Goal: Use online tool/utility

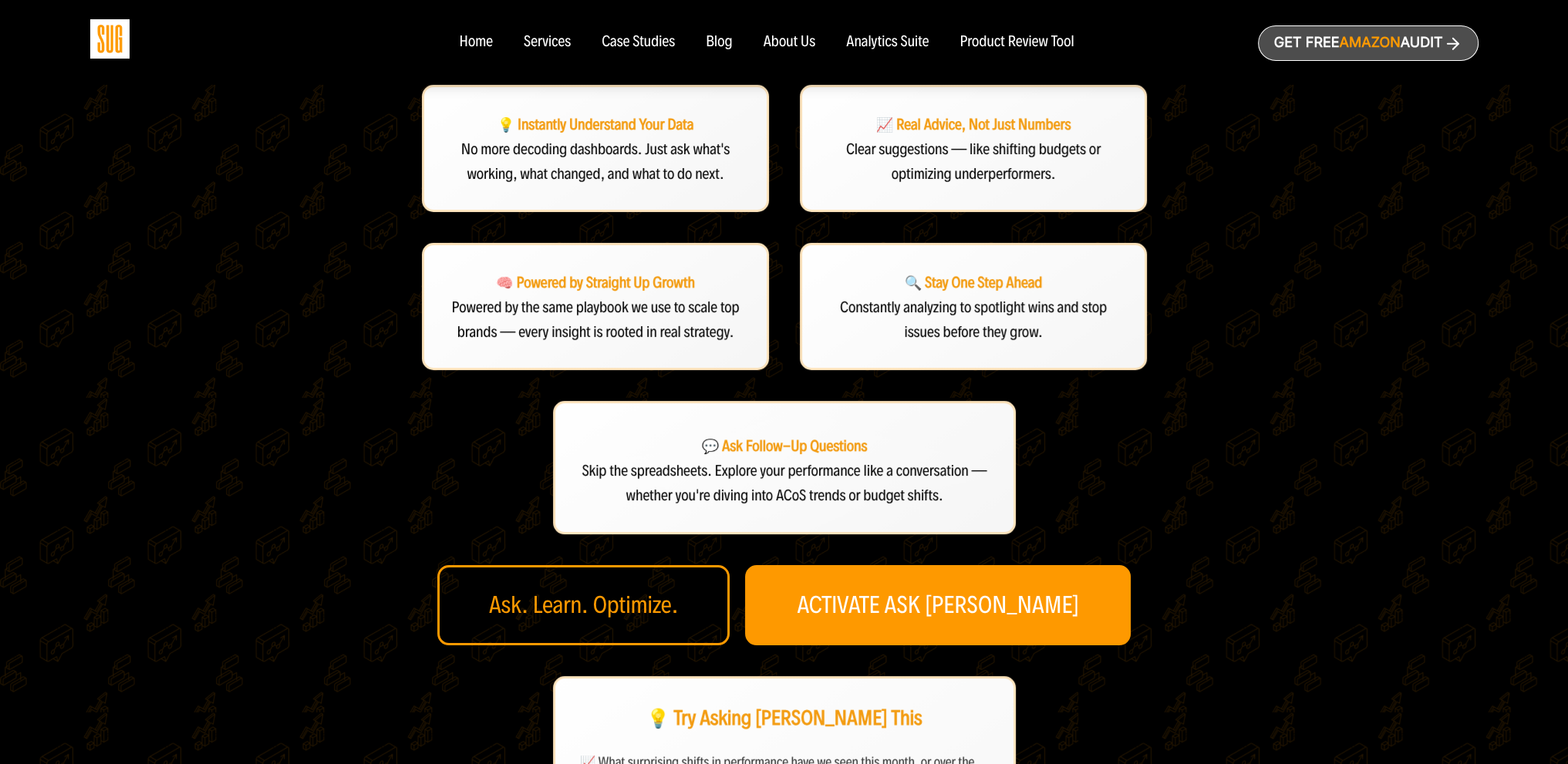
click at [950, 496] on div "💡 Instantly Understand Your Data No more decoding dashboards. Just ask what's w…" at bounding box center [784, 532] width 771 height 895
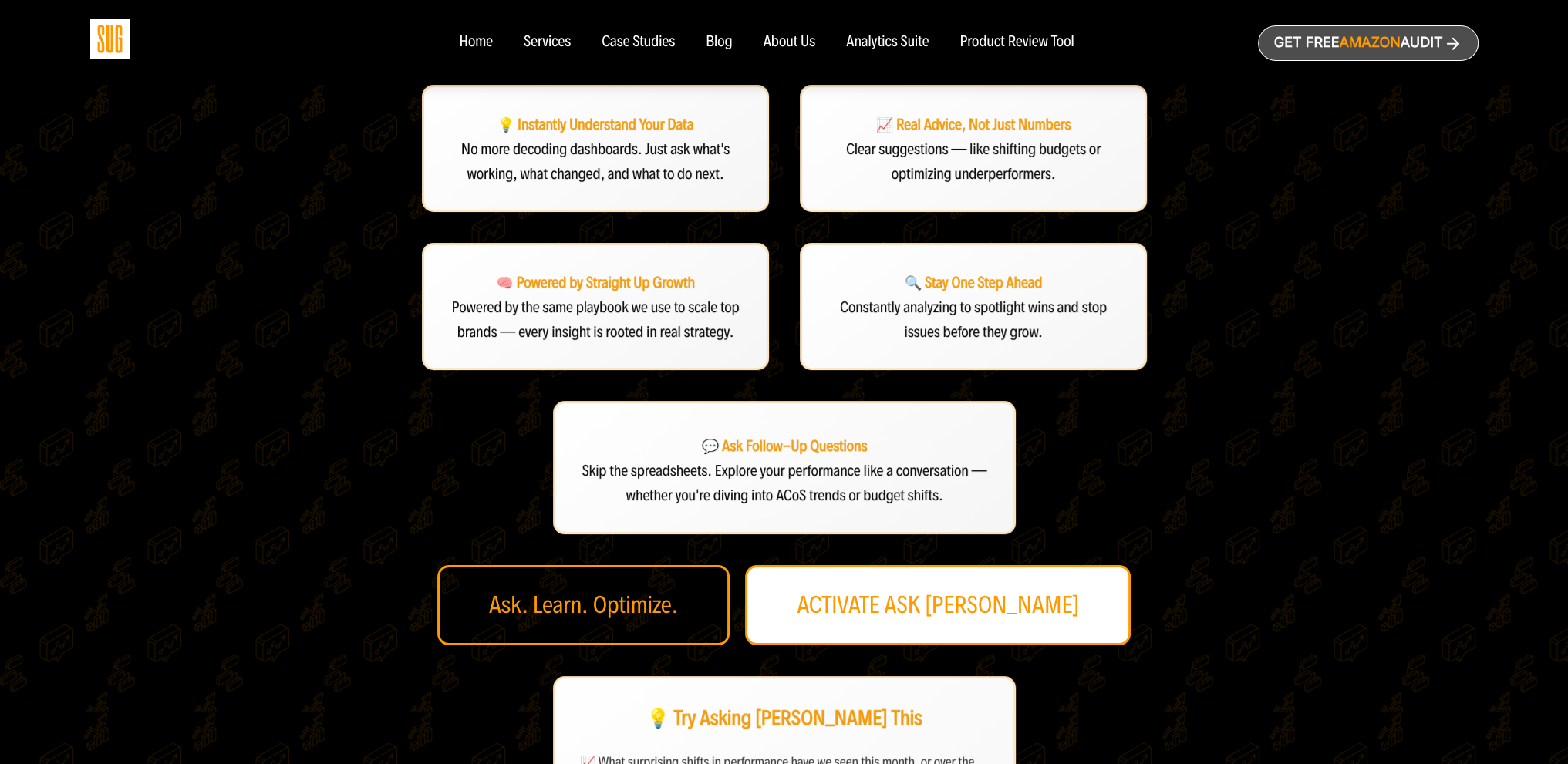
click at [936, 566] on link "ACTIVATE ASK [PERSON_NAME]" at bounding box center [937, 605] width 386 height 80
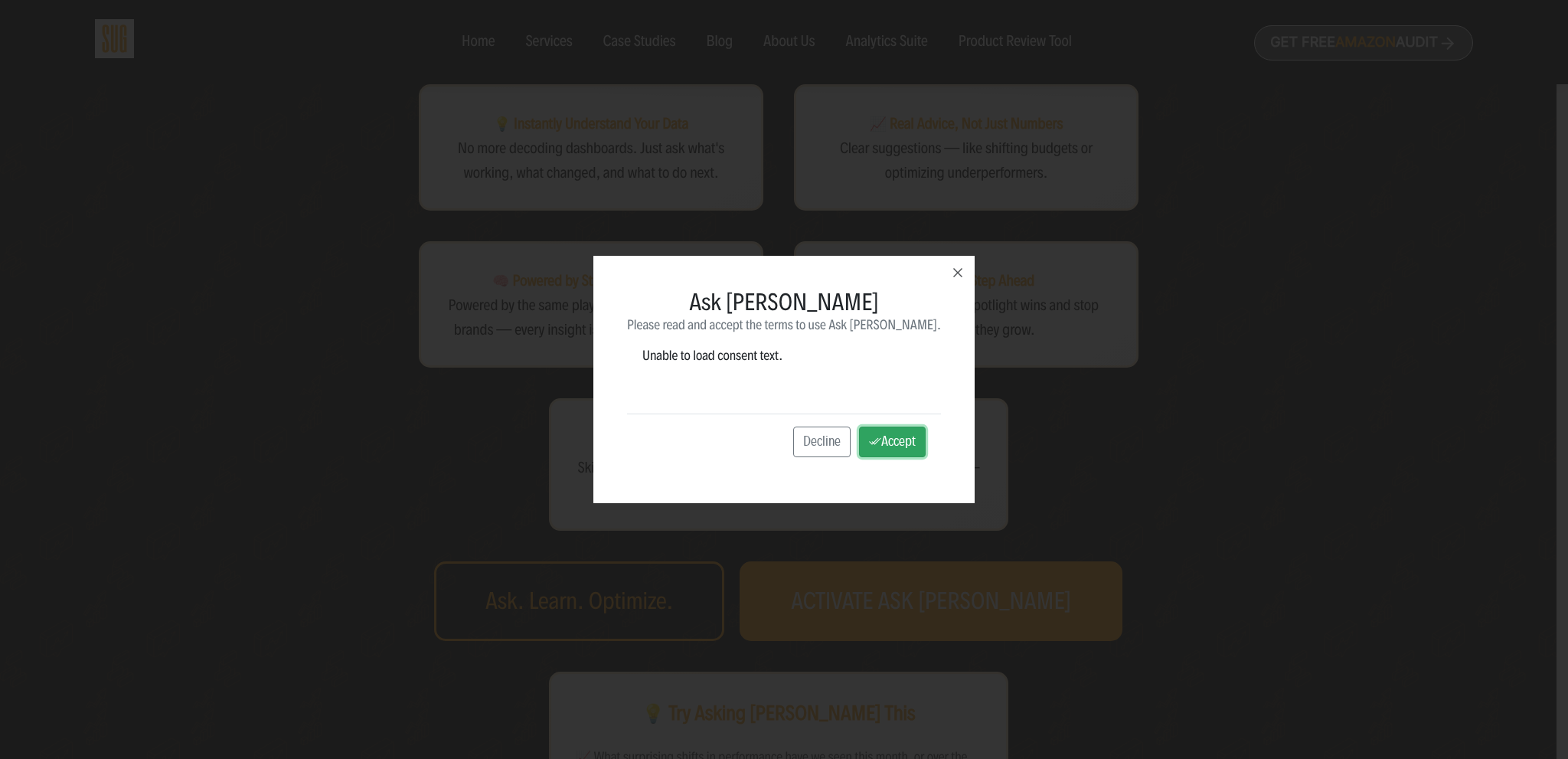
click at [864, 453] on button "Accept" at bounding box center [892, 441] width 66 height 31
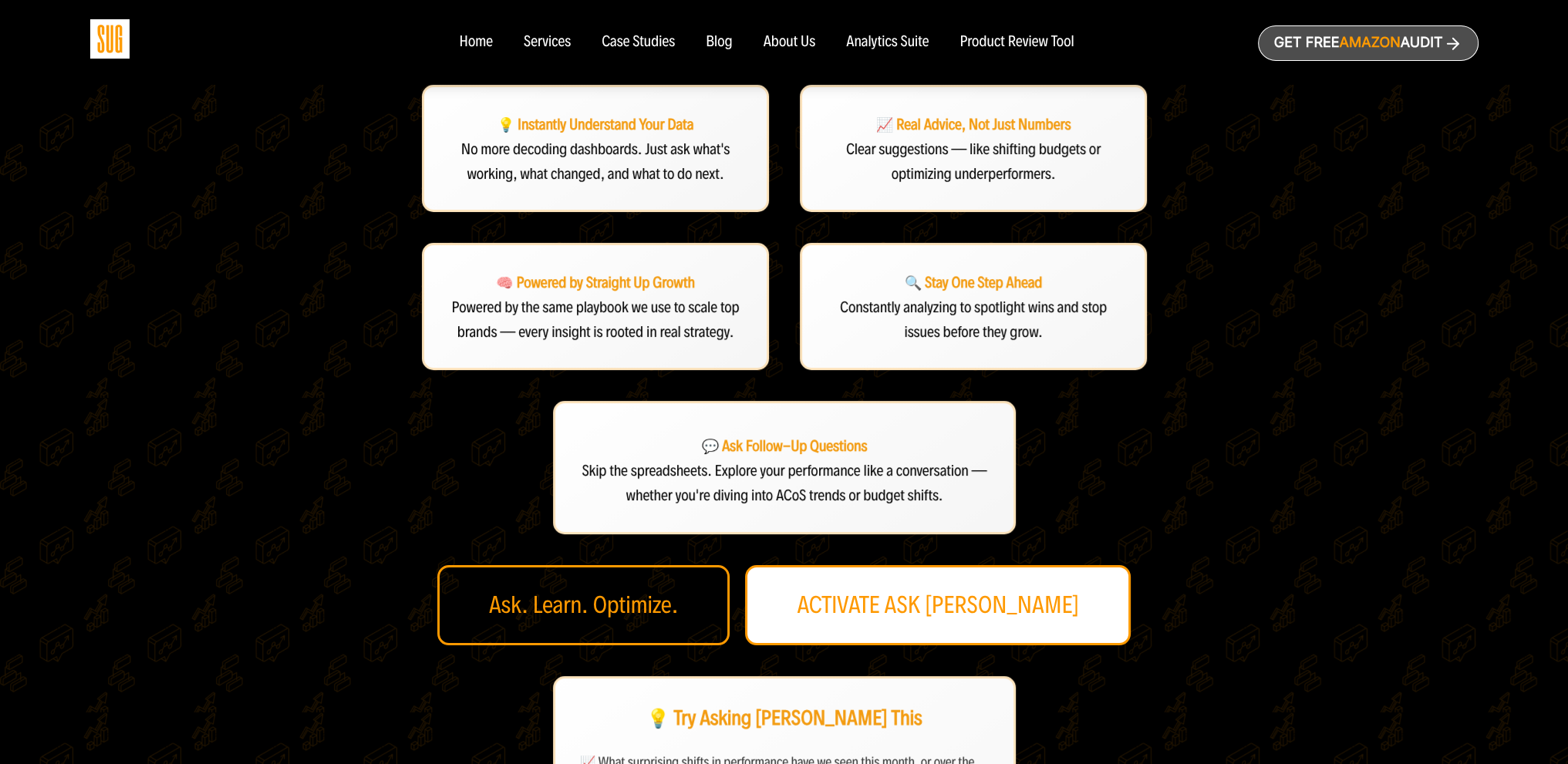
click at [988, 566] on link "ACTIVATE ASK [PERSON_NAME]" at bounding box center [937, 605] width 386 height 80
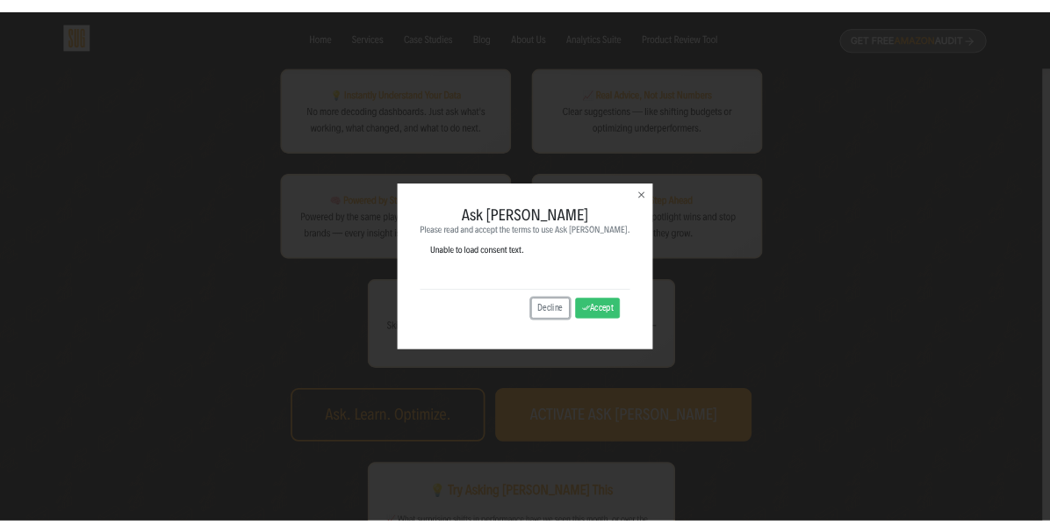
scroll to position [289, 0]
